Goal: Information Seeking & Learning: Learn about a topic

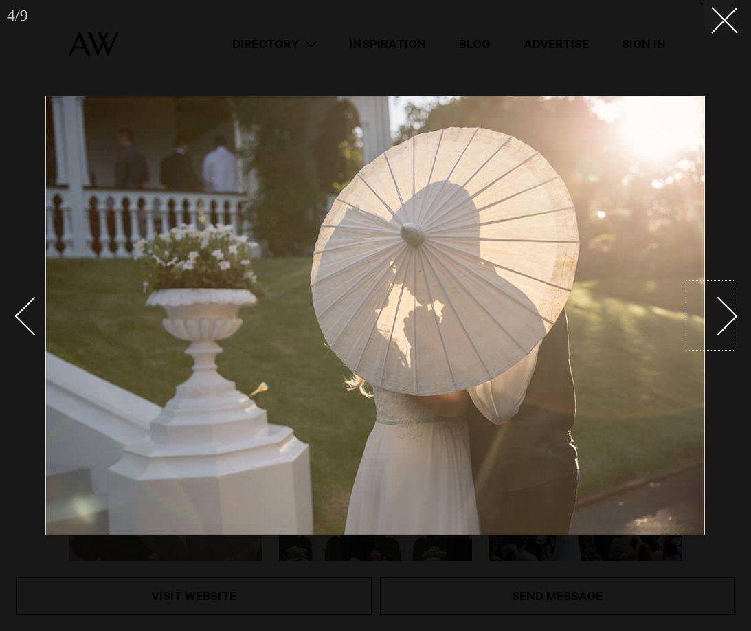
scroll to position [11, 0]
click at [719, 304] on div "Next slide" at bounding box center [718, 316] width 39 height 39
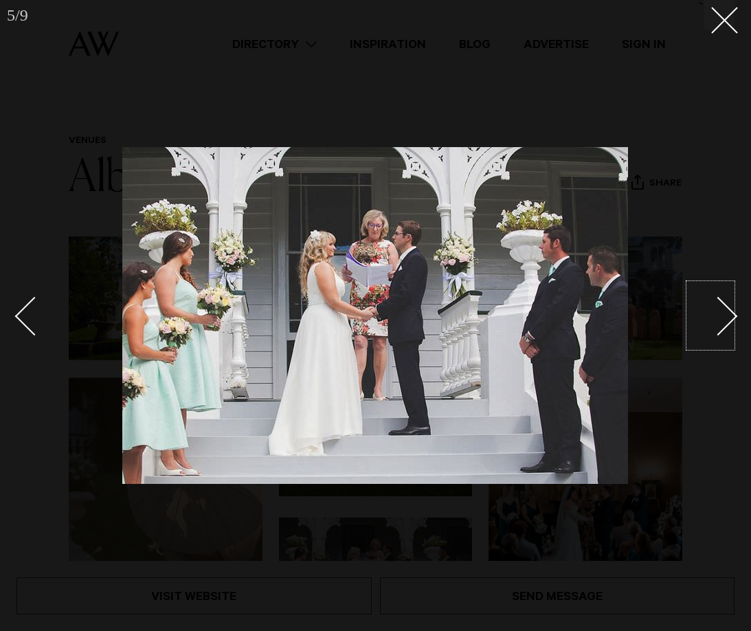
click at [719, 304] on div "Next slide" at bounding box center [718, 316] width 39 height 39
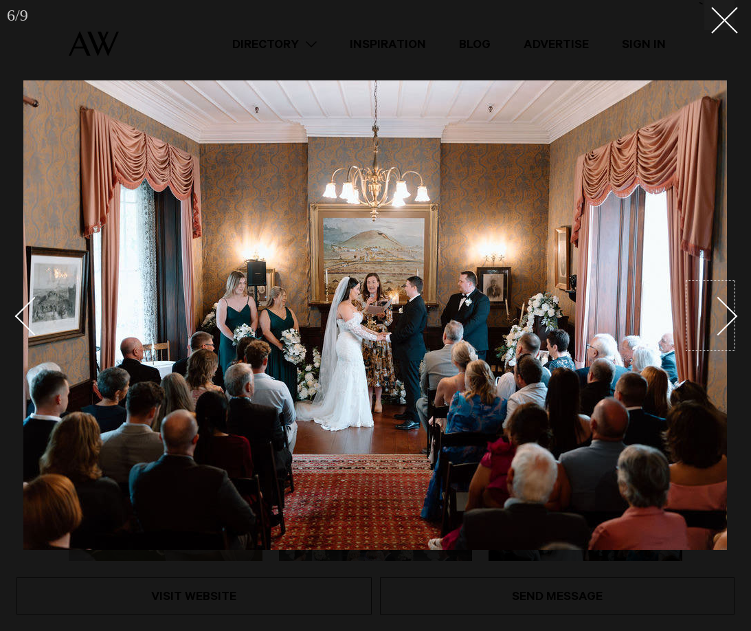
click at [719, 304] on div "Next slide" at bounding box center [718, 316] width 39 height 39
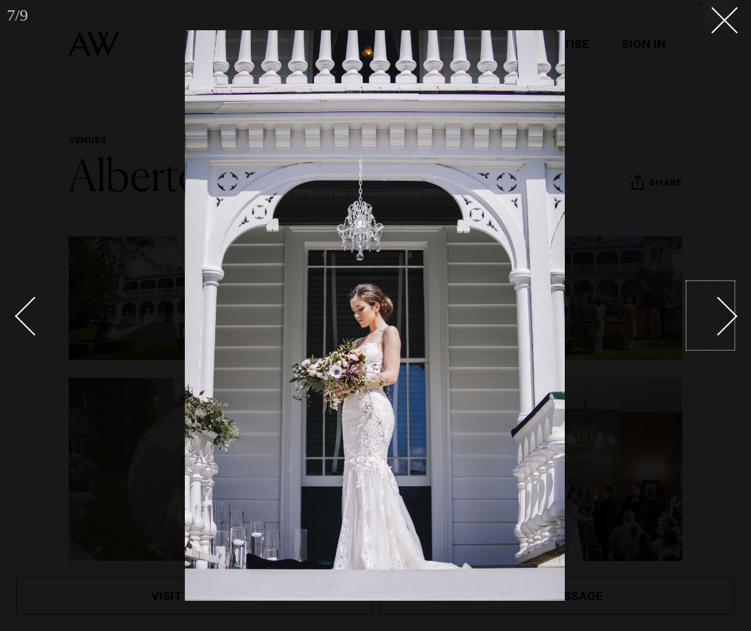
click at [719, 304] on div "Next slide" at bounding box center [718, 316] width 39 height 39
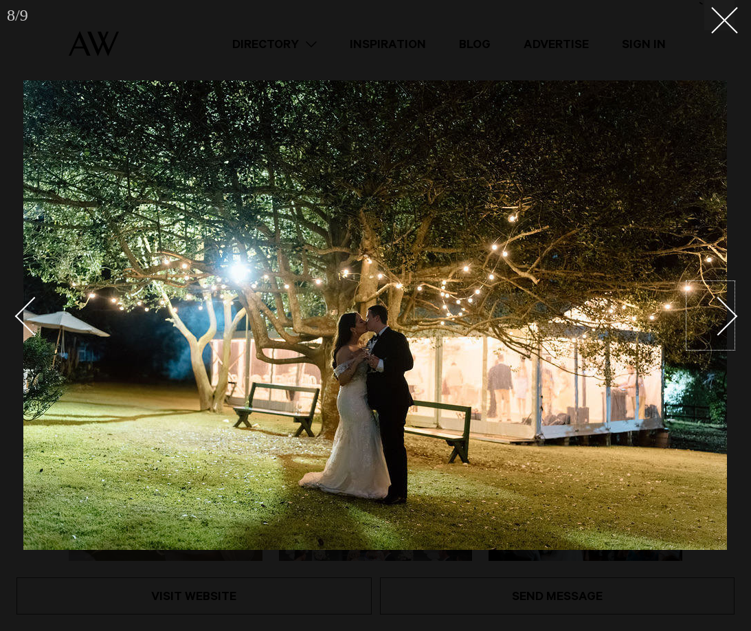
click at [719, 304] on div "Next slide" at bounding box center [718, 316] width 39 height 39
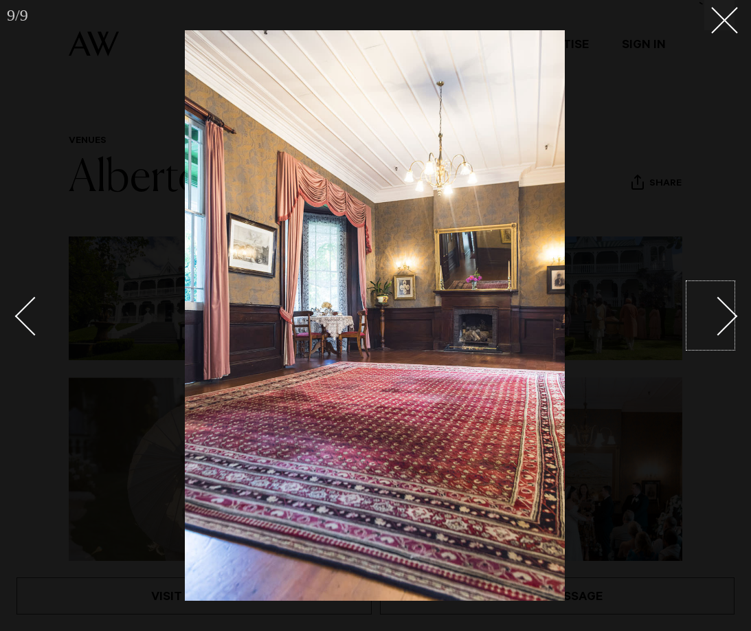
click at [719, 304] on div "Next slide" at bounding box center [718, 316] width 39 height 39
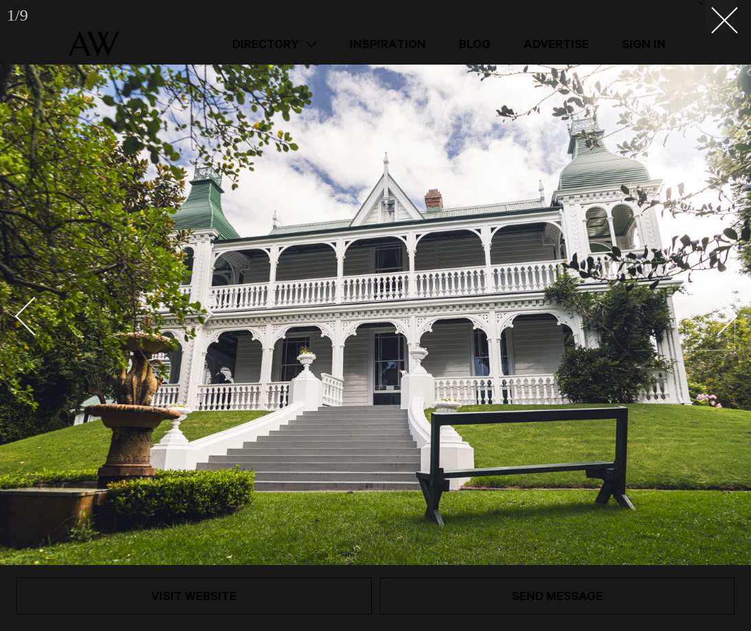
click at [719, 304] on div "Next slide" at bounding box center [718, 316] width 39 height 39
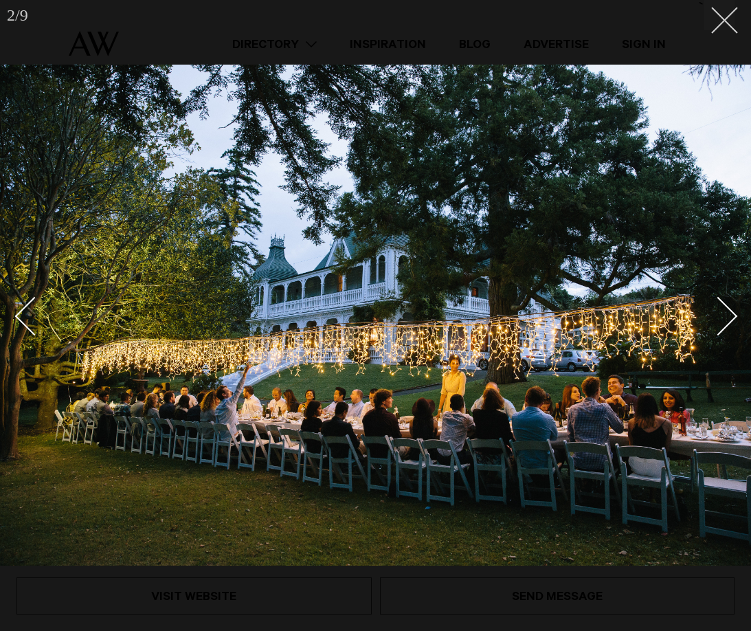
click at [732, 19] on button at bounding box center [719, 15] width 30 height 30
